Goal: Transaction & Acquisition: Purchase product/service

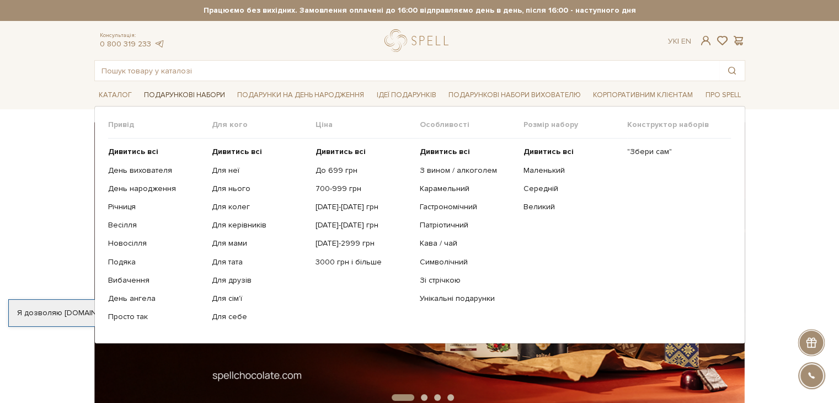
click at [181, 93] on link "Подарункові набори" at bounding box center [185, 95] width 90 height 17
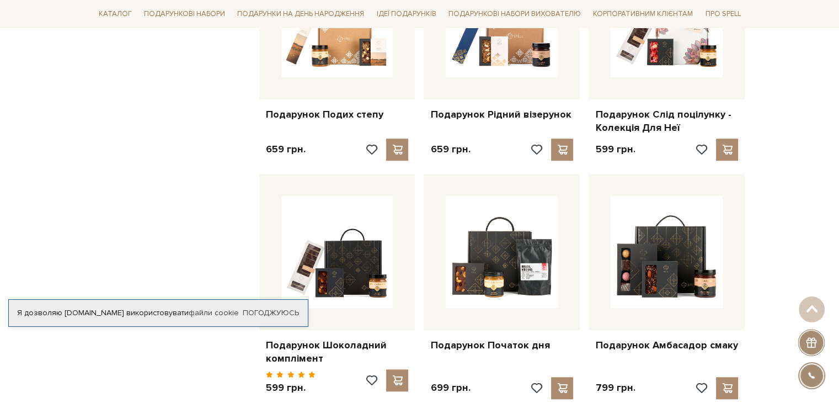
scroll to position [1103, 0]
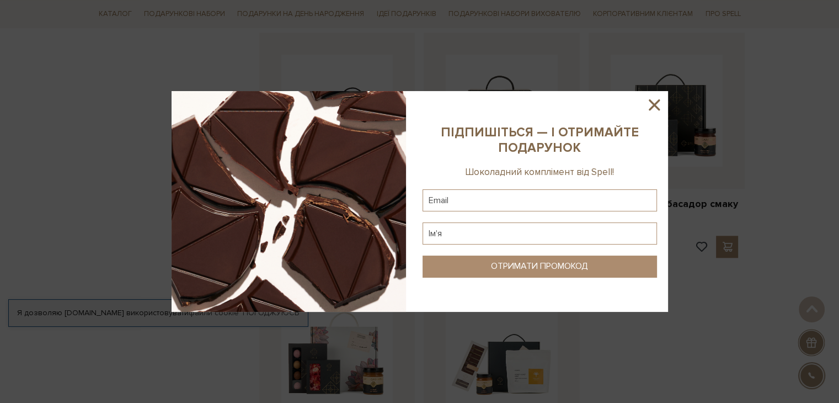
click at [651, 104] on icon at bounding box center [654, 104] width 19 height 19
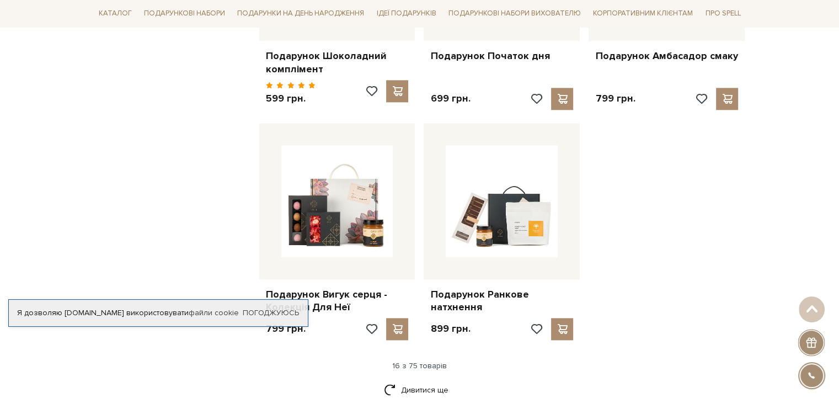
scroll to position [1324, 0]
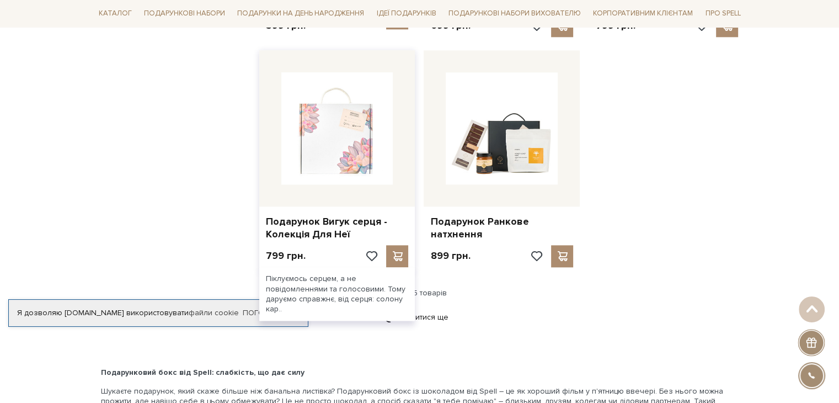
drag, startPoint x: 320, startPoint y: 146, endPoint x: 321, endPoint y: 152, distance: 6.6
click at [320, 146] on img at bounding box center [337, 128] width 112 height 112
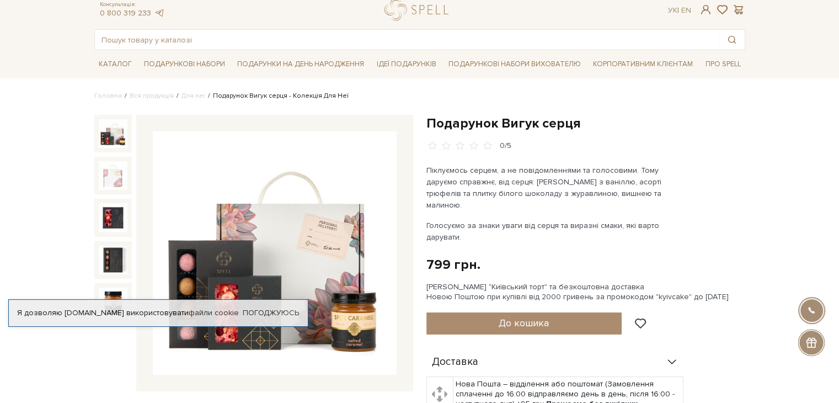
scroll to position [55, 0]
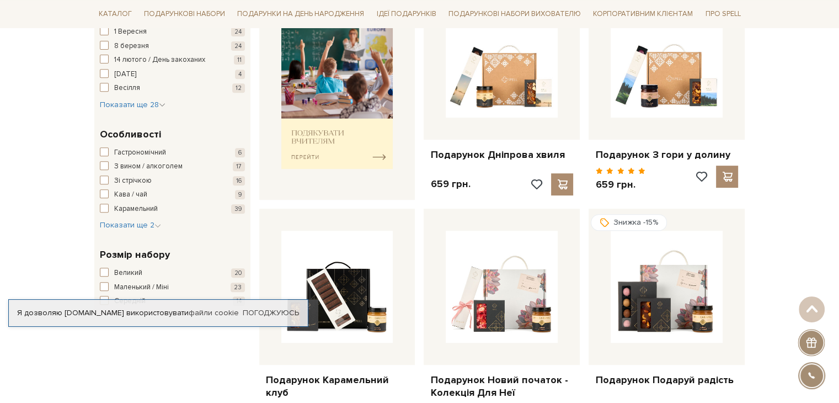
scroll to position [386, 0]
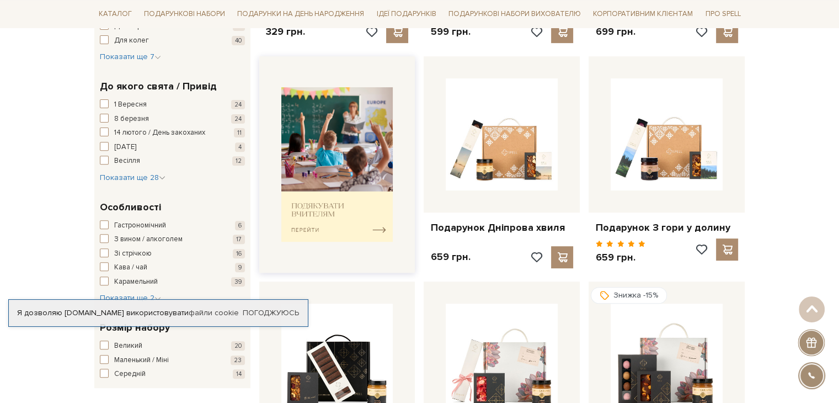
click at [300, 213] on img at bounding box center [337, 164] width 112 height 155
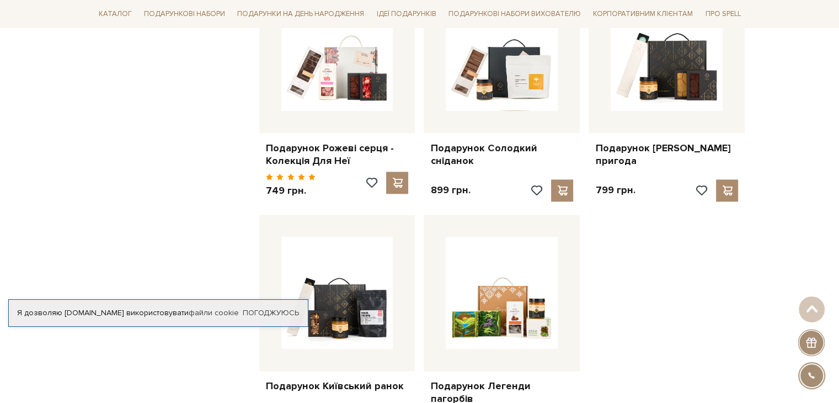
scroll to position [1268, 0]
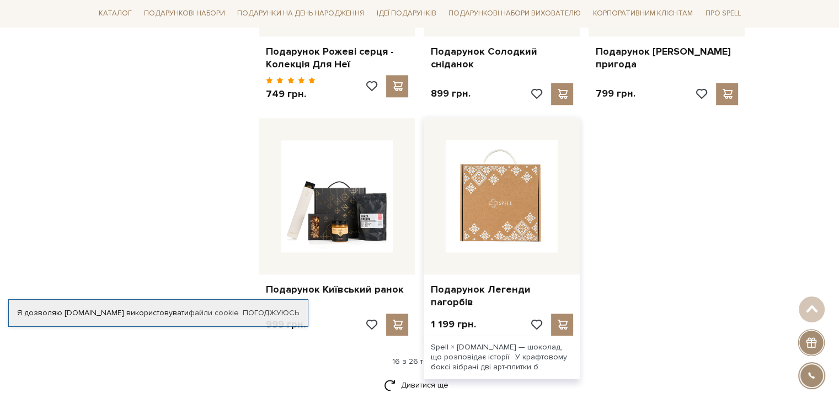
click at [484, 202] on img at bounding box center [502, 196] width 112 height 112
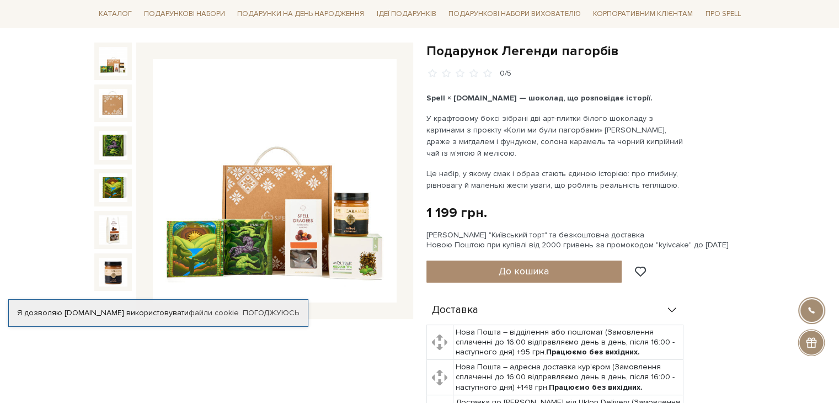
scroll to position [110, 0]
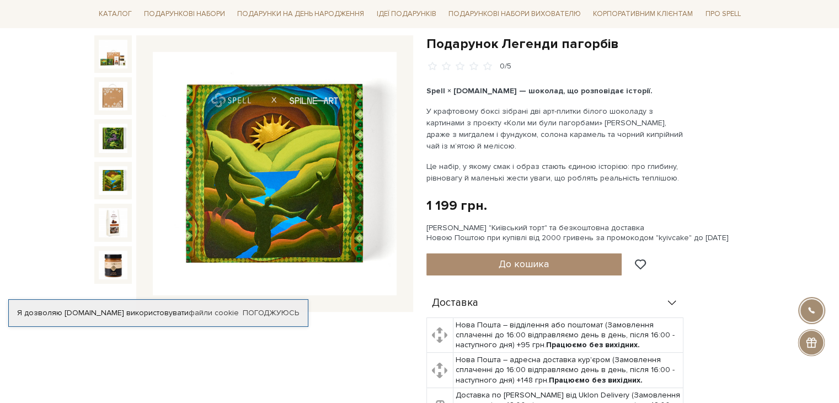
click at [478, 207] on div "1 199 грн." at bounding box center [456, 205] width 61 height 17
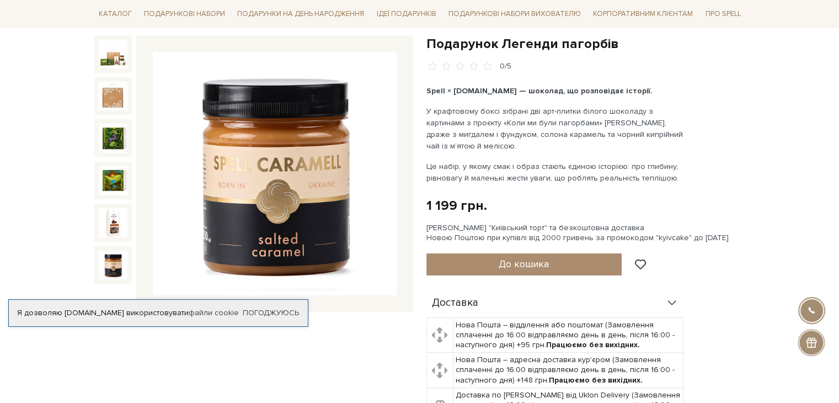
click at [108, 270] on img at bounding box center [113, 264] width 29 height 29
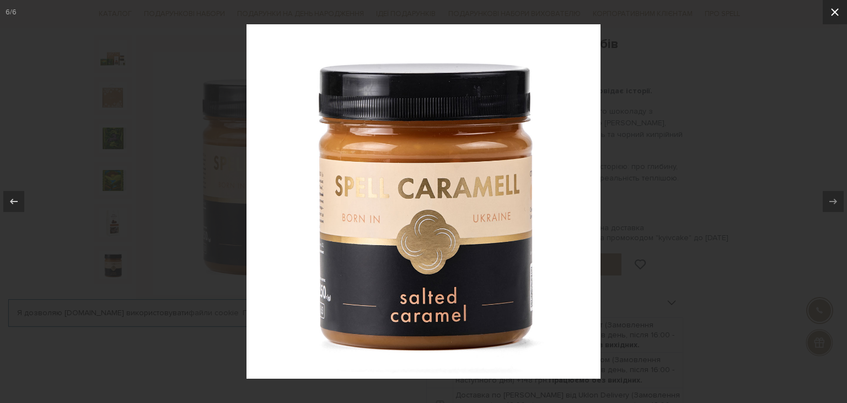
click at [834, 12] on icon at bounding box center [835, 12] width 8 height 8
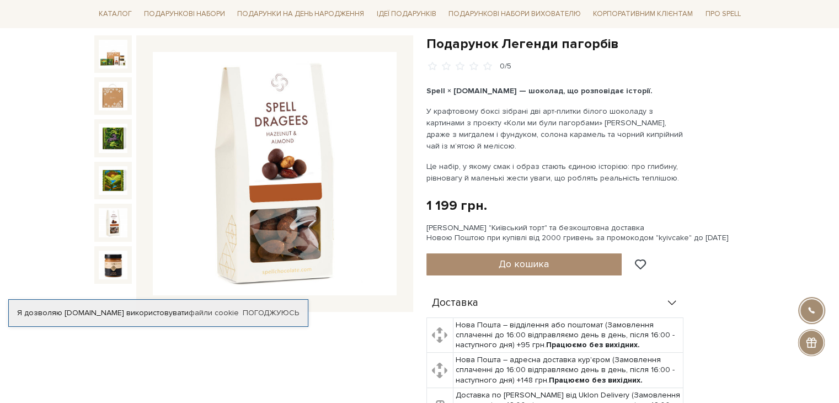
click at [113, 224] on img at bounding box center [113, 222] width 29 height 29
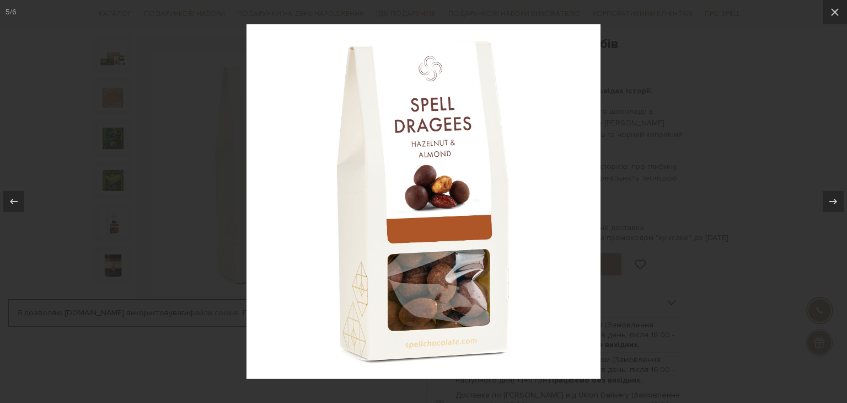
click at [113, 224] on div at bounding box center [423, 201] width 847 height 403
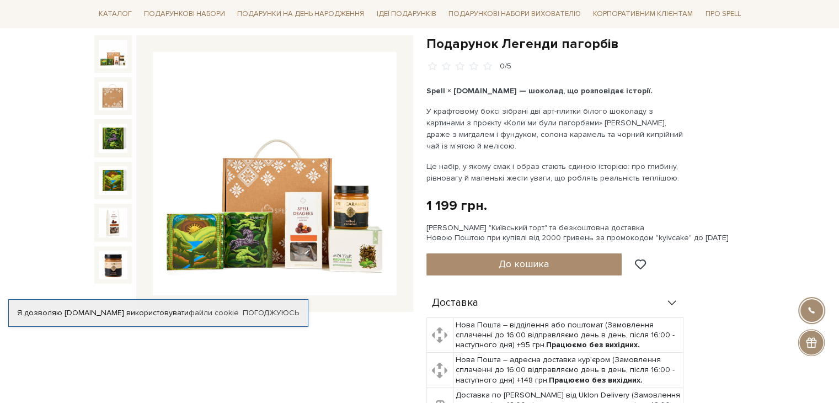
click at [119, 53] on img at bounding box center [113, 54] width 29 height 29
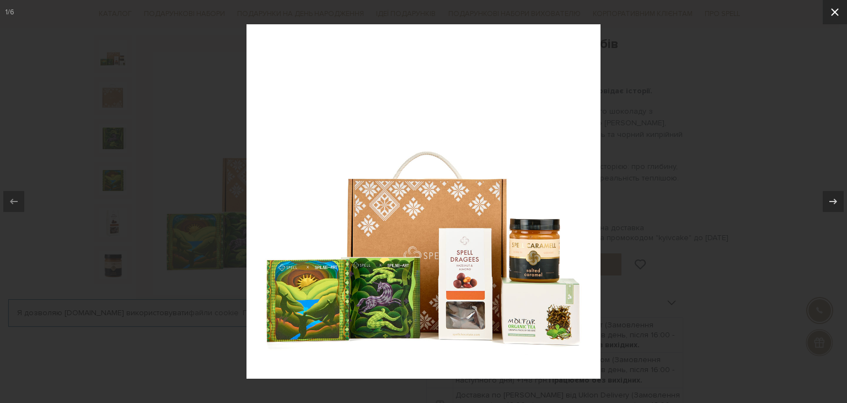
click at [838, 13] on icon at bounding box center [834, 12] width 13 height 13
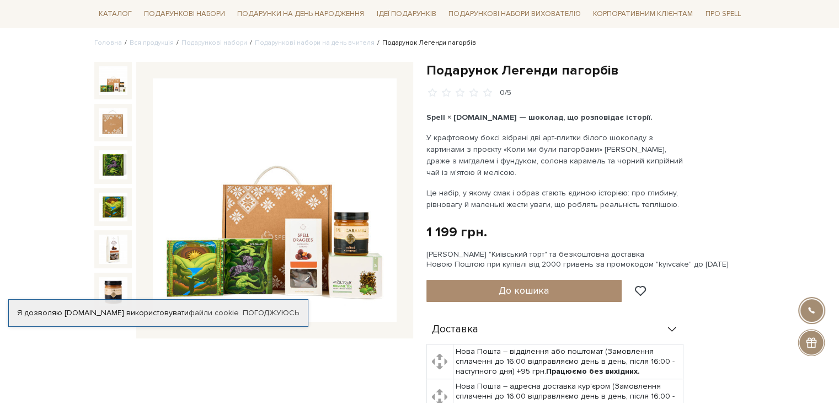
scroll to position [110, 0]
